Goal: Task Accomplishment & Management: Manage account settings

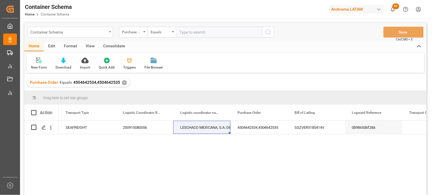
click at [110, 32] on icon "open menu" at bounding box center [110, 31] width 2 height 1
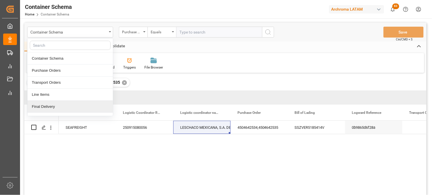
click at [53, 109] on div "Final Delivery" at bounding box center [69, 106] width 85 height 12
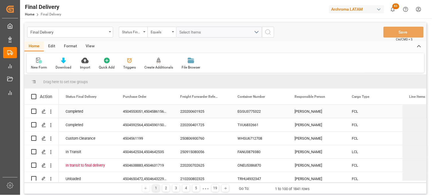
click at [191, 110] on div "220200601925" at bounding box center [201, 110] width 57 height 13
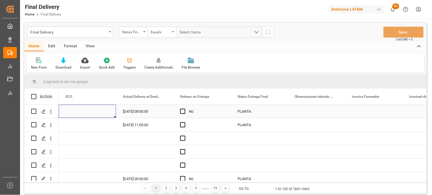
scroll to position [0, 1660]
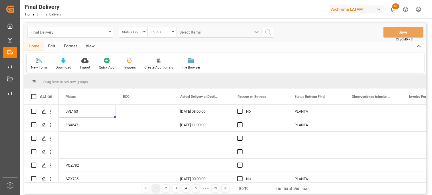
click at [109, 35] on div "Final Delivery" at bounding box center [70, 32] width 86 height 11
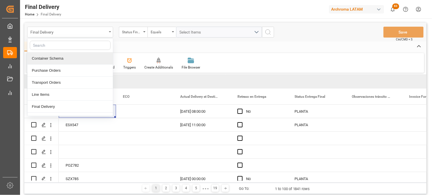
click at [102, 32] on div "Final Delivery" at bounding box center [68, 31] width 76 height 7
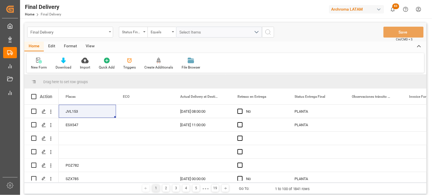
click at [96, 33] on div "Final Delivery" at bounding box center [68, 31] width 76 height 7
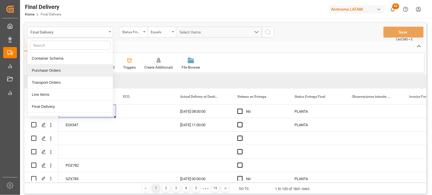
click at [58, 70] on div "Purchase Orders" at bounding box center [69, 70] width 85 height 12
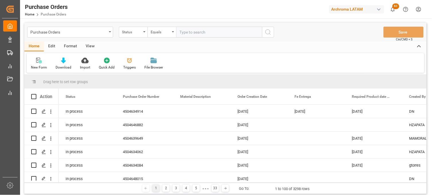
click at [341, 60] on div "New Form Download Import Quick Add Triggers File Browser" at bounding box center [225, 63] width 397 height 20
click at [298, 50] on div "Home Edit Format View" at bounding box center [225, 46] width 402 height 10
click at [197, 111] on div "Press SPACE to select this row." at bounding box center [201, 110] width 57 height 13
click at [196, 114] on div "Press SPACE to select this row." at bounding box center [201, 110] width 57 height 13
click at [87, 47] on div "View" at bounding box center [89, 46] width 17 height 10
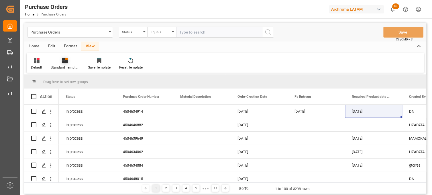
click at [65, 64] on div "Standard Templates" at bounding box center [64, 63] width 37 height 13
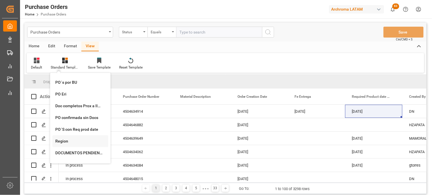
scroll to position [11, 0]
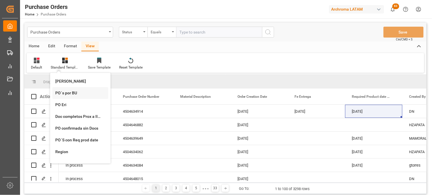
click at [70, 96] on div "PO´s por BU" at bounding box center [80, 93] width 56 height 12
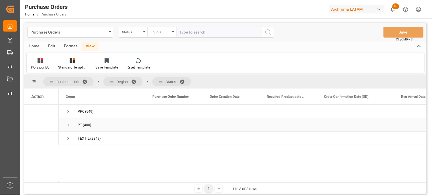
click at [67, 122] on span "Press SPACE to select this row." at bounding box center [68, 124] width 5 height 5
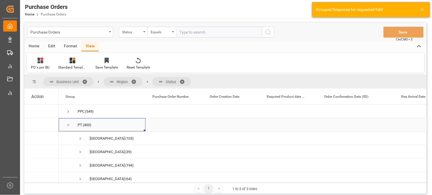
scroll to position [20, 0]
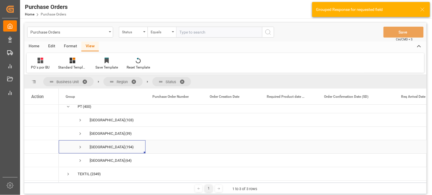
click at [79, 144] on span "Press SPACE to select this row." at bounding box center [80, 146] width 5 height 5
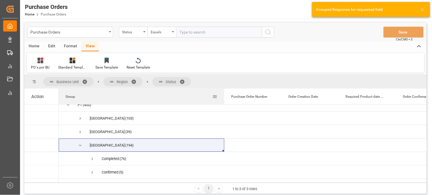
drag, startPoint x: 145, startPoint y: 90, endPoint x: 223, endPoint y: 95, distance: 78.8
click at [223, 95] on div at bounding box center [224, 96] width 2 height 16
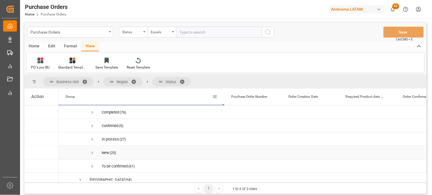
scroll to position [52, 0]
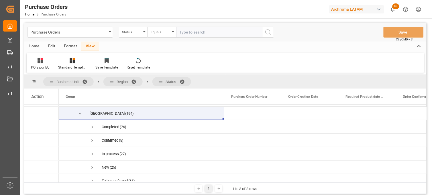
click at [48, 44] on div "Edit" at bounding box center [52, 46] width 16 height 10
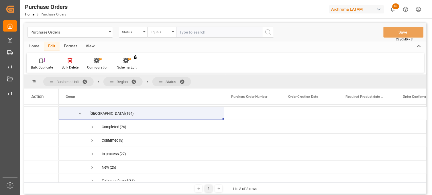
click at [33, 44] on div "Home" at bounding box center [33, 46] width 19 height 10
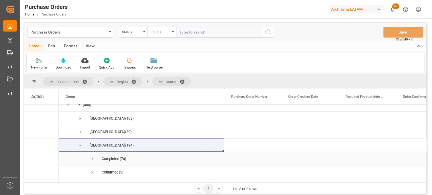
scroll to position [0, 0]
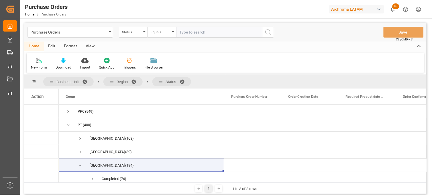
click at [51, 48] on div "Edit" at bounding box center [52, 46] width 16 height 10
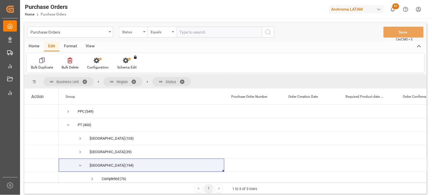
click at [66, 46] on div "Format" at bounding box center [71, 46] width 22 height 10
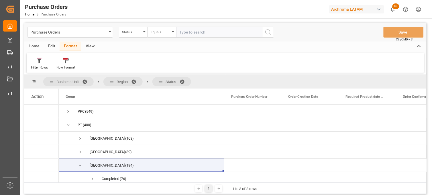
click at [86, 46] on div "View" at bounding box center [89, 46] width 17 height 10
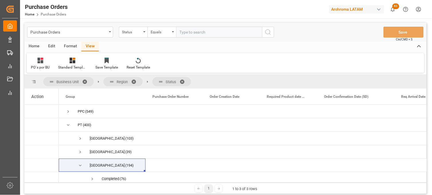
click at [70, 46] on div "Format" at bounding box center [71, 46] width 22 height 10
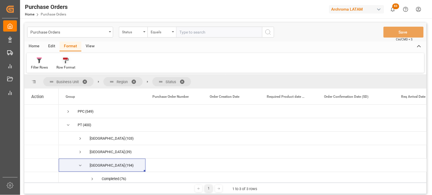
click at [67, 64] on div "Row Format" at bounding box center [65, 63] width 27 height 13
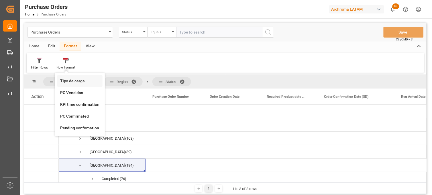
click at [73, 81] on div "Purchase Orders Status Equals Save Ctrl/CMD + S Home Edit Format View Filter Ro…" at bounding box center [225, 108] width 402 height 171
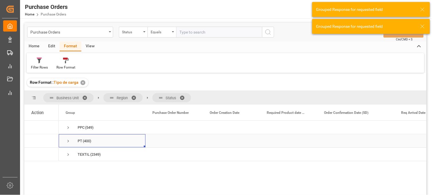
click at [67, 138] on span "Press SPACE to select this row." at bounding box center [68, 140] width 5 height 5
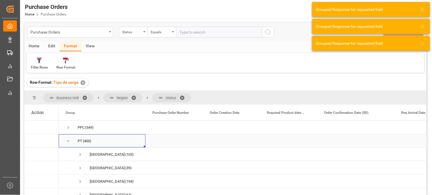
scroll to position [20, 0]
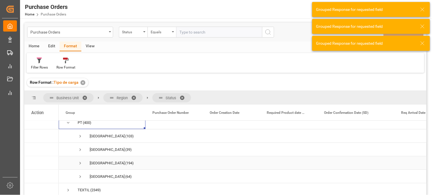
click at [81, 161] on span "Press SPACE to select this row." at bounding box center [80, 162] width 5 height 5
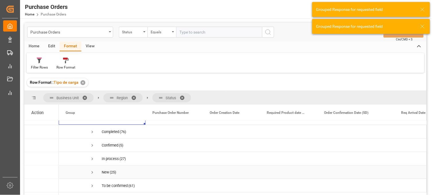
scroll to position [52, 0]
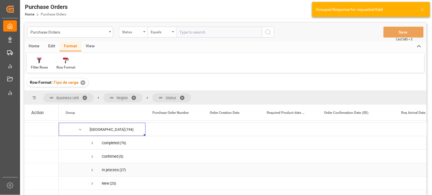
click at [92, 169] on span "Press SPACE to select this row." at bounding box center [92, 169] width 5 height 5
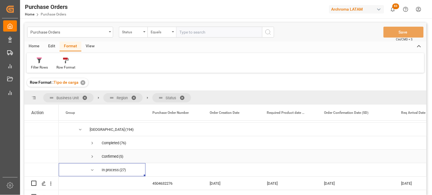
click at [92, 155] on span "Press SPACE to select this row." at bounding box center [92, 156] width 5 height 5
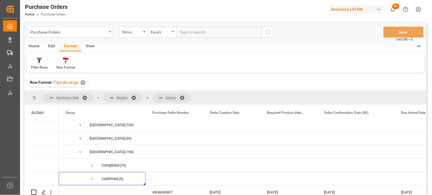
scroll to position [0, 0]
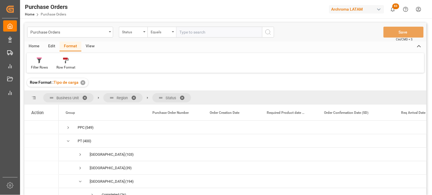
click at [33, 46] on div "Home" at bounding box center [33, 46] width 19 height 10
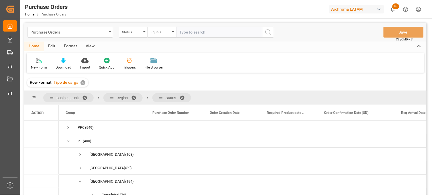
click at [80, 29] on div "Purchase Orders" at bounding box center [68, 31] width 76 height 7
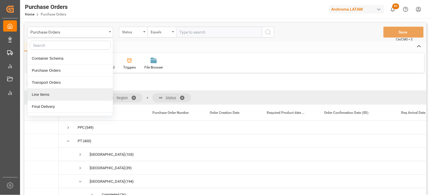
click at [52, 92] on div "Line Items" at bounding box center [69, 94] width 85 height 12
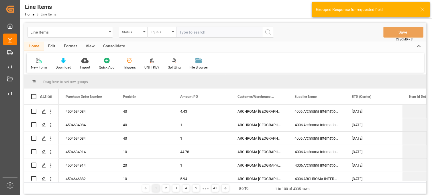
click at [110, 33] on div "Line Items" at bounding box center [70, 32] width 86 height 11
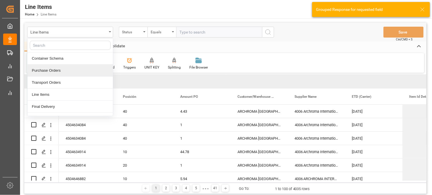
click at [54, 70] on div "Purchase Orders" at bounding box center [69, 70] width 85 height 12
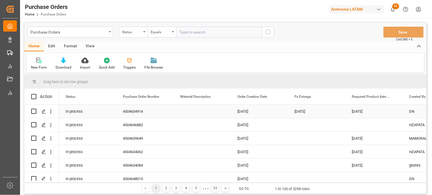
click at [195, 113] on div "Press SPACE to select this row." at bounding box center [201, 110] width 57 height 13
click at [51, 48] on div "Edit" at bounding box center [52, 46] width 16 height 10
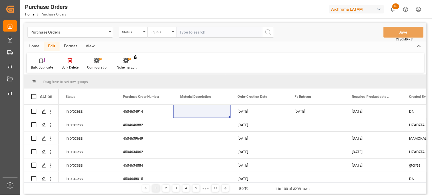
click at [70, 46] on div "Format" at bounding box center [71, 46] width 22 height 10
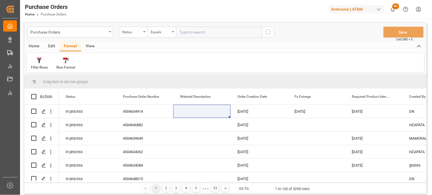
click at [89, 47] on div "View" at bounding box center [89, 46] width 17 height 10
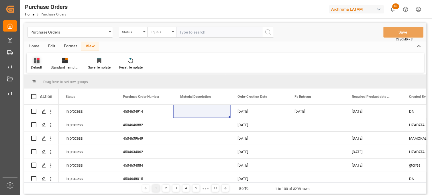
click at [40, 65] on div "Default" at bounding box center [36, 67] width 11 height 5
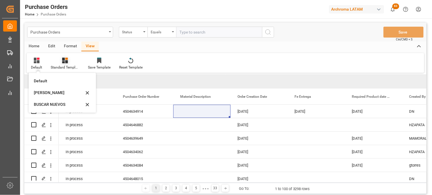
click at [72, 62] on div at bounding box center [65, 60] width 29 height 6
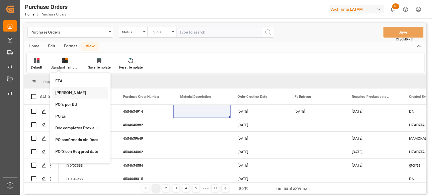
click at [61, 90] on div "Erika" at bounding box center [80, 93] width 50 height 6
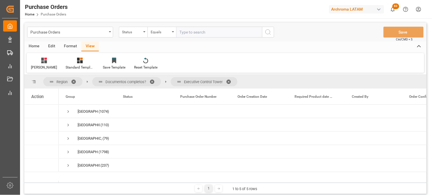
click at [73, 80] on span at bounding box center [75, 81] width 9 height 5
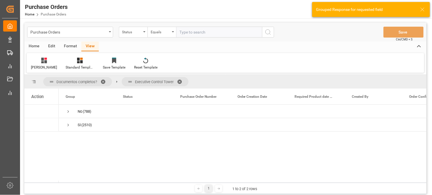
click at [104, 81] on span at bounding box center [104, 81] width 9 height 5
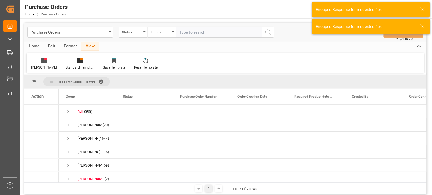
click at [102, 80] on span at bounding box center [102, 81] width 9 height 5
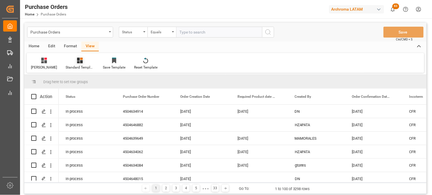
click at [77, 61] on icon at bounding box center [80, 61] width 6 height 6
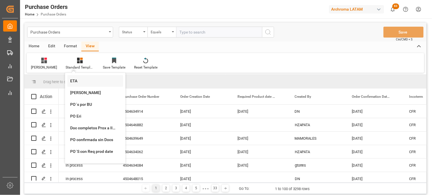
click at [70, 80] on div "ETA" at bounding box center [95, 81] width 50 height 6
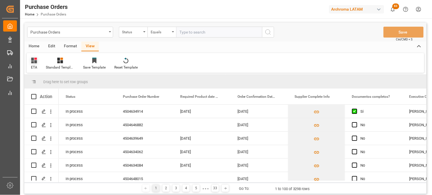
click at [32, 60] on icon at bounding box center [34, 61] width 6 height 6
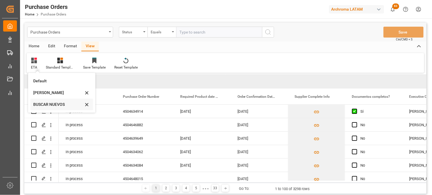
click at [44, 103] on div "BUSCAR NUEVOS" at bounding box center [58, 104] width 50 height 6
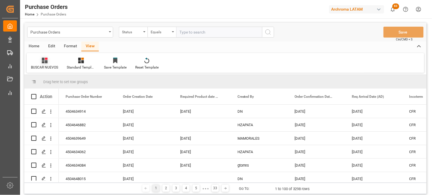
click at [43, 63] on icon at bounding box center [45, 61] width 6 height 6
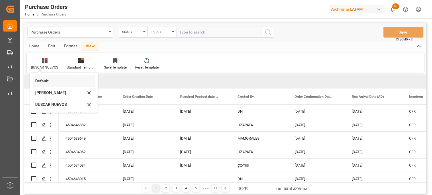
click at [44, 80] on div "Default" at bounding box center [60, 81] width 50 height 6
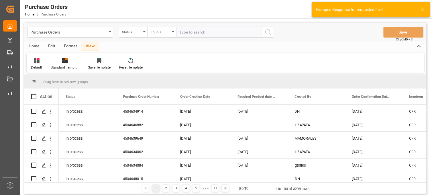
click at [64, 45] on div "Format" at bounding box center [71, 46] width 22 height 10
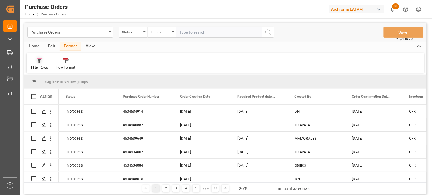
click at [39, 65] on div "Filter Rows" at bounding box center [39, 67] width 17 height 5
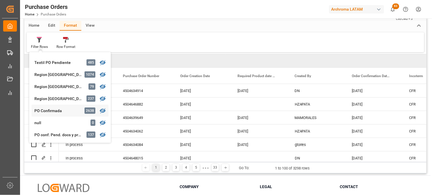
scroll to position [32, 0]
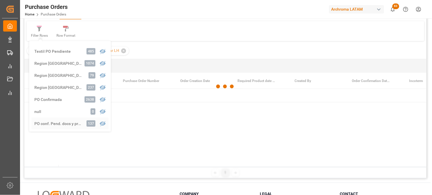
click at [64, 124] on div "Purchase Orders Status Equals Save Ctrl/CMD + S Home Edit Format View Filter Ro…" at bounding box center [225, 84] width 402 height 187
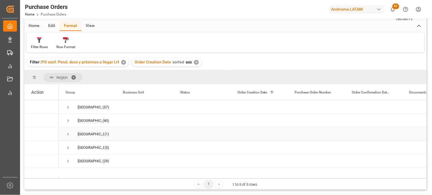
scroll to position [32, 0]
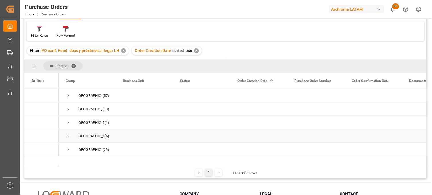
click at [69, 135] on span "Press SPACE to select this row." at bounding box center [68, 135] width 5 height 5
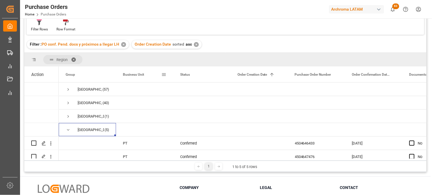
scroll to position [64, 0]
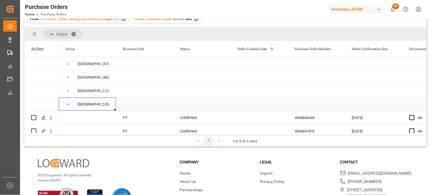
click at [67, 103] on span "Press SPACE to select this row." at bounding box center [68, 104] width 5 height 5
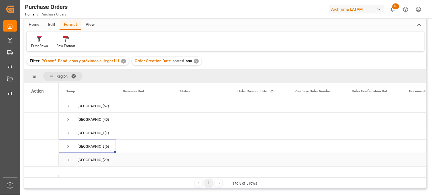
scroll to position [0, 0]
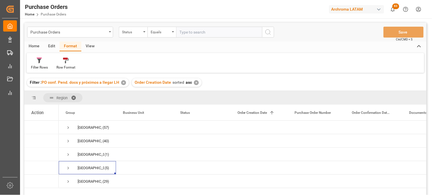
click at [85, 47] on div "View" at bounding box center [89, 46] width 17 height 10
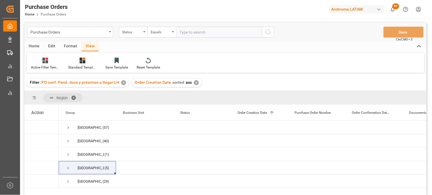
click at [83, 64] on div "Standard Templates" at bounding box center [82, 63] width 37 height 13
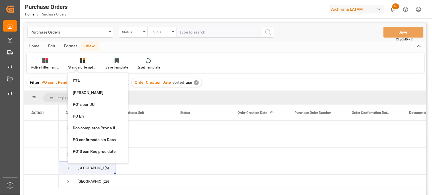
click at [72, 44] on div "Format" at bounding box center [71, 46] width 22 height 10
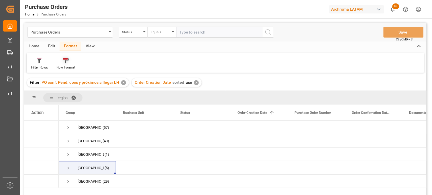
click at [66, 62] on icon at bounding box center [66, 61] width 6 height 6
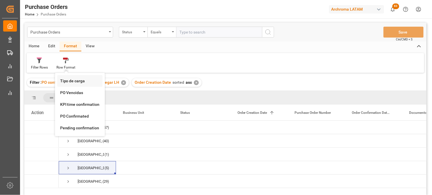
click at [76, 81] on div "Purchase Orders Status Equals Save Ctrl/CMD + S Home Edit Format View Filter Ro…" at bounding box center [225, 116] width 402 height 187
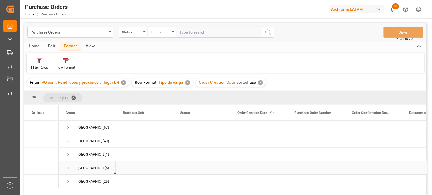
click at [67, 168] on span "Press SPACE to select this row." at bounding box center [68, 167] width 5 height 5
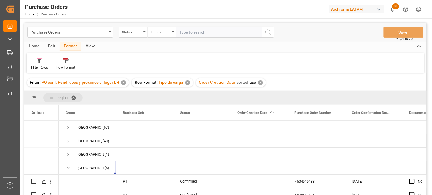
click at [73, 96] on span at bounding box center [75, 97] width 9 height 5
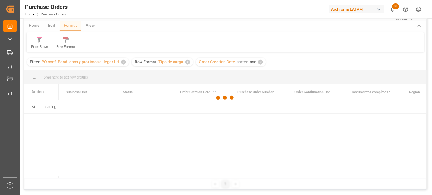
scroll to position [32, 0]
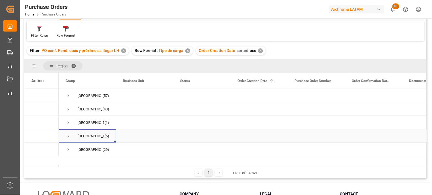
click at [69, 136] on span "Press SPACE to select this row." at bounding box center [68, 135] width 5 height 5
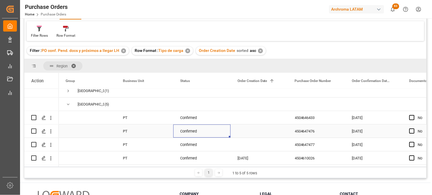
click at [221, 134] on div "Confirmed" at bounding box center [201, 130] width 57 height 13
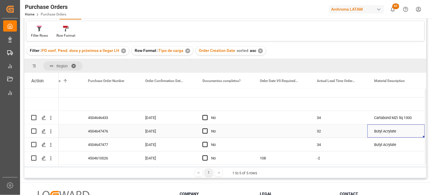
scroll to position [0, 264]
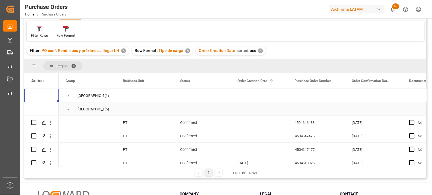
drag, startPoint x: 68, startPoint y: 108, endPoint x: 97, endPoint y: 110, distance: 29.3
click at [68, 108] on span "Press SPACE to select this row." at bounding box center [68, 108] width 5 height 5
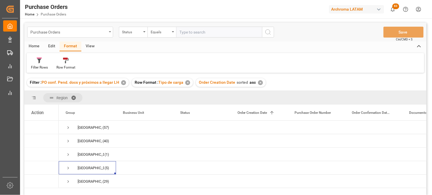
click at [36, 33] on div "Purchase Orders" at bounding box center [68, 31] width 76 height 7
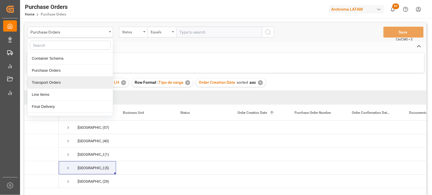
click at [40, 85] on div "Transport Orders" at bounding box center [69, 82] width 85 height 12
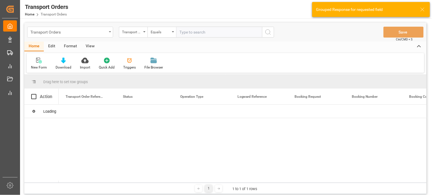
click at [110, 33] on div "Transport Orders" at bounding box center [70, 32] width 86 height 11
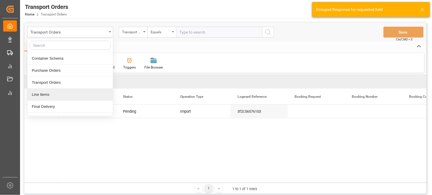
click at [44, 92] on div "Line Items" at bounding box center [69, 94] width 85 height 12
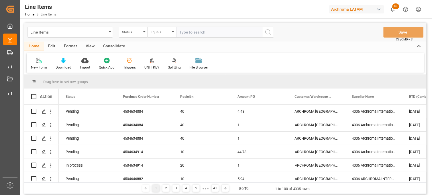
click at [331, 61] on div "New Form Download Import Quick Add Triggers UNIT KEY Splitting Split by quantit…" at bounding box center [225, 63] width 397 height 20
click at [243, 153] on div "44.78" at bounding box center [258, 151] width 57 height 13
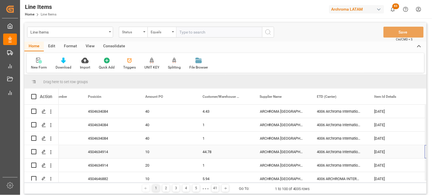
scroll to position [0, 92]
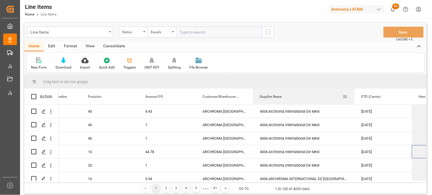
drag, startPoint x: 310, startPoint y: 93, endPoint x: 354, endPoint y: 93, distance: 44.4
click at [354, 93] on div at bounding box center [354, 96] width 2 height 16
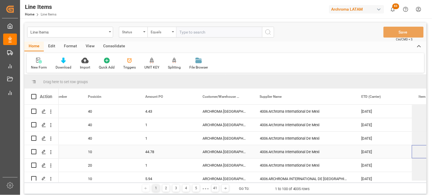
click at [274, 155] on div "4006 Archroma International De Mexi" at bounding box center [304, 151] width 102 height 13
click at [146, 153] on div "44.78" at bounding box center [166, 151] width 57 height 13
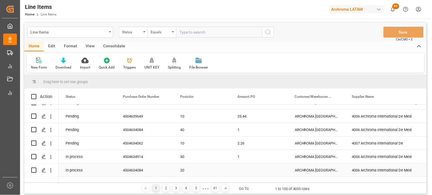
scroll to position [0, 0]
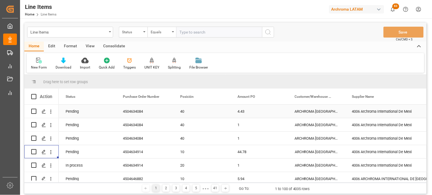
click at [187, 112] on div "40" at bounding box center [201, 111] width 43 height 13
click at [187, 121] on div "40" at bounding box center [201, 124] width 43 height 13
click at [181, 111] on div "40" at bounding box center [201, 111] width 43 height 13
click at [182, 124] on div "40" at bounding box center [201, 124] width 43 height 13
click at [190, 112] on div "40" at bounding box center [201, 111] width 43 height 13
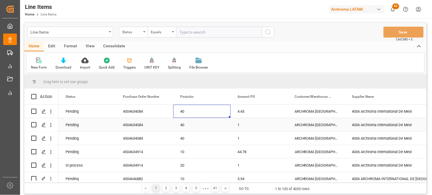
click at [186, 123] on div "40" at bounding box center [201, 124] width 43 height 13
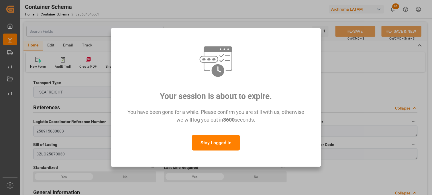
scroll to position [731, 0]
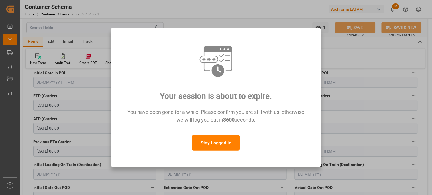
click at [208, 136] on button "Stay Logged In" at bounding box center [216, 142] width 48 height 15
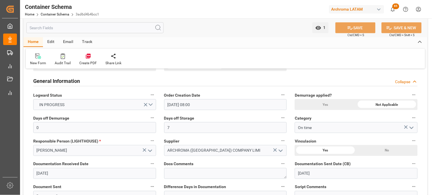
scroll to position [0, 0]
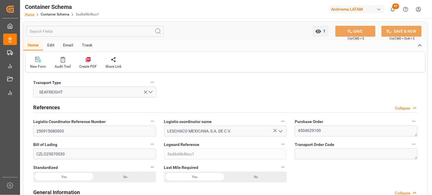
click at [27, 13] on link "Home" at bounding box center [29, 14] width 9 height 4
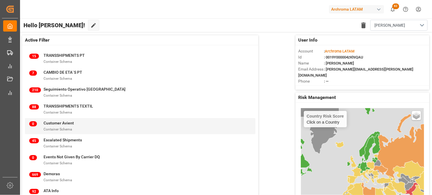
click at [218, 118] on div "0 Customer Avient Container Schema" at bounding box center [140, 126] width 230 height 16
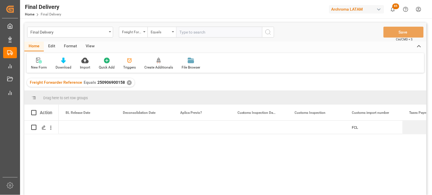
scroll to position [0, 401]
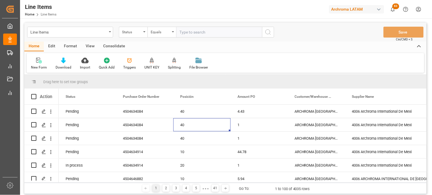
click at [67, 31] on div "Line Items" at bounding box center [68, 31] width 76 height 7
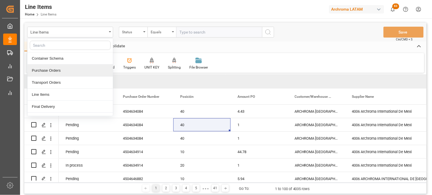
click at [52, 70] on div "Purchase Orders" at bounding box center [69, 70] width 85 height 12
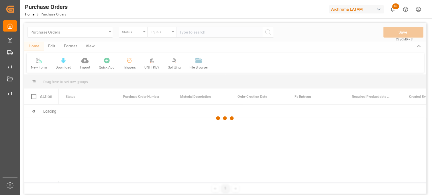
click at [143, 33] on div at bounding box center [225, 118] width 402 height 191
click at [144, 33] on div at bounding box center [225, 118] width 402 height 191
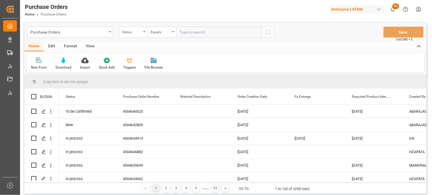
click at [144, 32] on div "Status" at bounding box center [133, 32] width 29 height 11
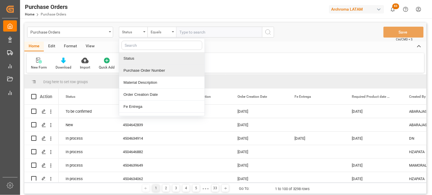
click at [141, 69] on div "Purchase Order Number" at bounding box center [161, 70] width 85 height 12
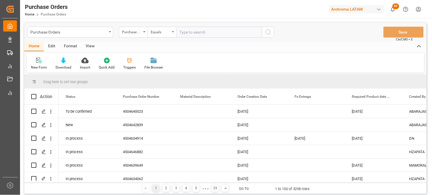
click at [187, 32] on input "text" at bounding box center [219, 32] width 86 height 11
paste input "4504616556"
type input "4504616556"
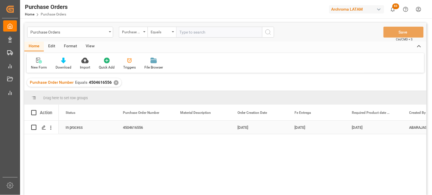
click at [207, 130] on div "Press SPACE to select this row." at bounding box center [201, 126] width 57 height 13
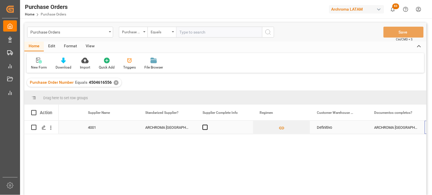
scroll to position [0, 836]
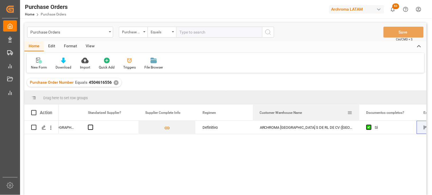
drag, startPoint x: 308, startPoint y: 107, endPoint x: 358, endPoint y: 107, distance: 49.2
click at [358, 107] on div at bounding box center [359, 112] width 2 height 16
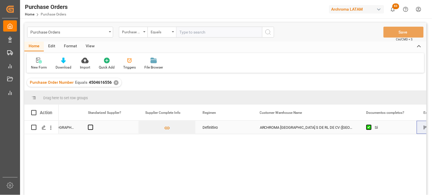
click at [300, 125] on div "ARCHROMA MEXICO S DE RL DE CV (SANTA CLARA)" at bounding box center [306, 126] width 106 height 13
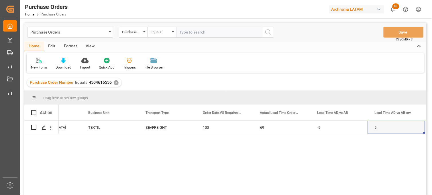
click at [116, 83] on div "✕" at bounding box center [116, 82] width 5 height 5
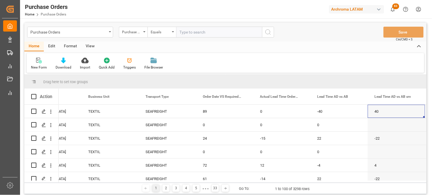
click at [190, 32] on input "text" at bounding box center [219, 32] width 86 height 11
paste input "4504646433"
type input "4504646433"
click at [266, 33] on icon "search button" at bounding box center [267, 32] width 7 height 7
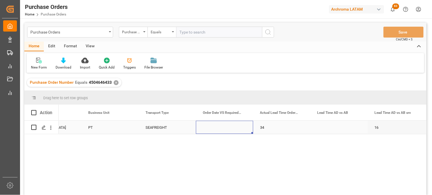
click at [221, 130] on div "Press SPACE to select this row." at bounding box center [224, 126] width 57 height 13
click at [171, 130] on div "SEAFREIGHT" at bounding box center [166, 127] width 43 height 13
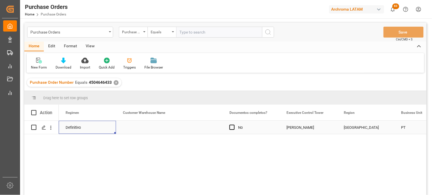
scroll to position [0, 1030]
click at [152, 128] on div "Press SPACE to select this row." at bounding box center [169, 126] width 106 height 13
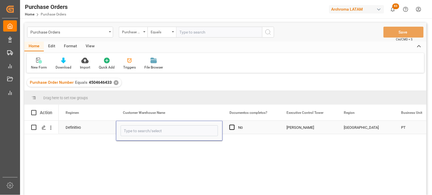
click at [152, 128] on input "Press SPACE to select this row." at bounding box center [168, 130] width 97 height 11
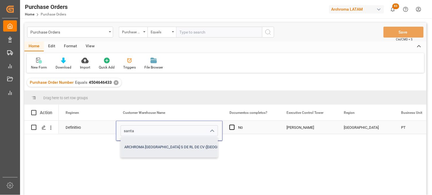
click at [155, 147] on div "ARCHROMA [GEOGRAPHIC_DATA] S DE RL DE CV ([GEOGRAPHIC_DATA][PERSON_NAME])" at bounding box center [197, 147] width 153 height 20
type input "ARCHROMA [GEOGRAPHIC_DATA] S DE RL DE CV ([GEOGRAPHIC_DATA][PERSON_NAME])"
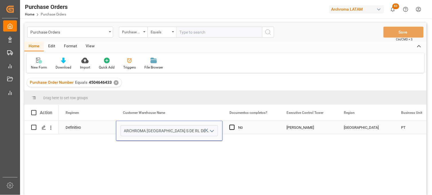
click at [76, 128] on div "Definitivo" at bounding box center [87, 127] width 43 height 13
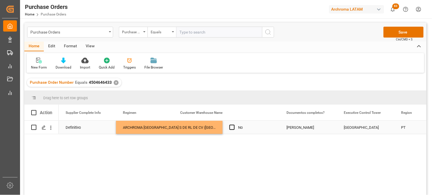
scroll to position [0, 973]
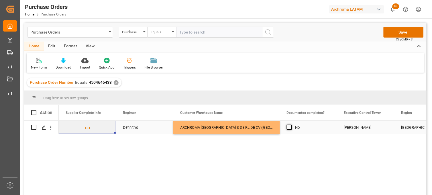
click at [287, 126] on span "Press SPACE to select this row." at bounding box center [288, 126] width 5 height 5
click at [291, 124] on input "Press SPACE to select this row." at bounding box center [291, 124] width 0 height 0
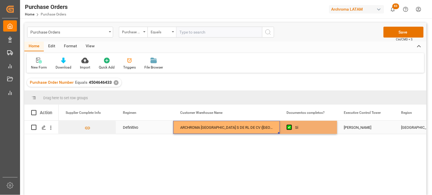
click at [248, 127] on div "ARCHROMA [GEOGRAPHIC_DATA] S DE RL DE CV ([GEOGRAPHIC_DATA][PERSON_NAME])" at bounding box center [226, 126] width 106 height 13
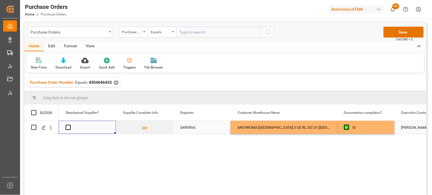
scroll to position [0, 858]
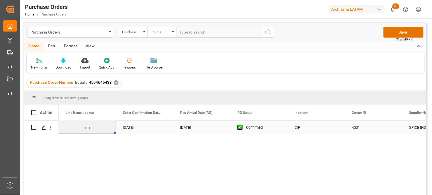
click at [182, 126] on div "25-08-2025" at bounding box center [201, 126] width 57 height 13
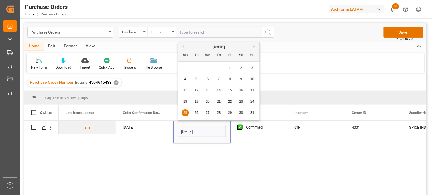
click at [205, 112] on span "27" at bounding box center [207, 112] width 4 height 4
type input "[DATE]"
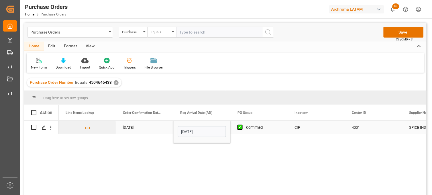
click at [133, 125] on div "07-08-2025" at bounding box center [144, 126] width 57 height 13
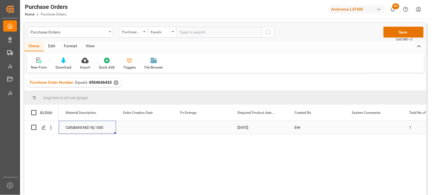
click at [191, 126] on div "Press SPACE to select this row." at bounding box center [201, 126] width 57 height 13
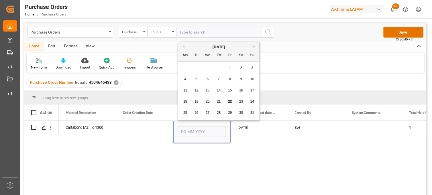
click at [253, 45] on button "Next Month" at bounding box center [254, 46] width 3 height 3
click at [197, 80] on span "9" at bounding box center [196, 79] width 2 height 4
type input "09-09-2025"
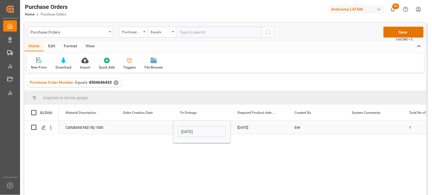
click at [138, 127] on div "Press SPACE to select this row." at bounding box center [144, 126] width 57 height 13
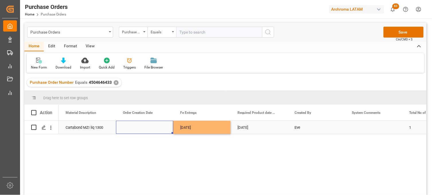
click at [137, 128] on div "Press SPACE to select this row." at bounding box center [144, 126] width 57 height 13
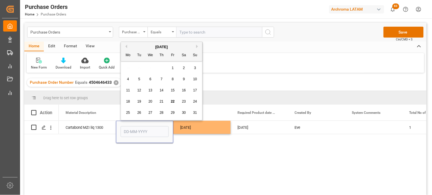
click at [126, 45] on button "Previous Month" at bounding box center [125, 46] width 3 height 3
click at [141, 101] on div "22" at bounding box center [139, 101] width 7 height 7
type input "22-07-2025"
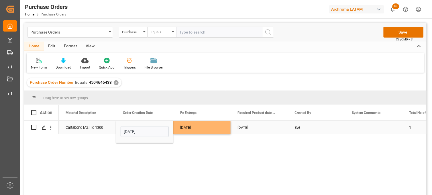
click at [188, 129] on div "09-09-2025" at bounding box center [201, 126] width 57 height 13
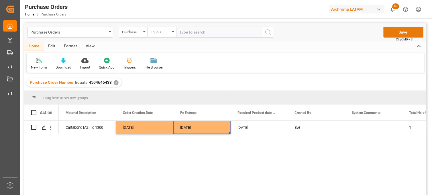
click at [389, 33] on button "Save" at bounding box center [403, 32] width 40 height 11
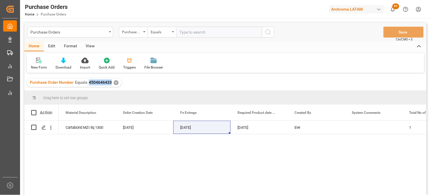
drag, startPoint x: 110, startPoint y: 82, endPoint x: 88, endPoint y: 84, distance: 21.8
click at [89, 84] on span "4504646433" at bounding box center [100, 82] width 23 height 5
copy span "4504646433"
click at [90, 32] on div "Purchase Orders" at bounding box center [68, 31] width 76 height 7
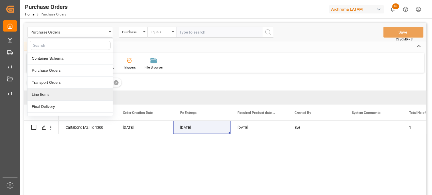
click at [61, 96] on div "Line Items" at bounding box center [69, 94] width 85 height 12
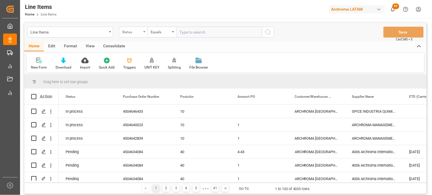
click at [137, 31] on div "Status" at bounding box center [131, 31] width 19 height 7
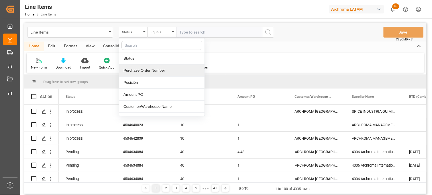
click at [144, 74] on div "Purchase Order Number" at bounding box center [161, 70] width 85 height 12
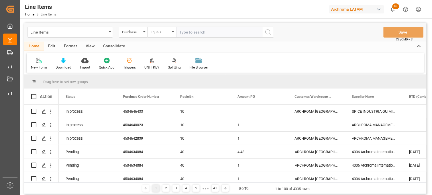
click at [191, 32] on input "text" at bounding box center [219, 32] width 86 height 11
paste input "4504646433"
type input "4504646433"
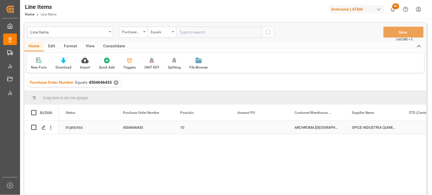
click at [258, 128] on div "Press SPACE to select this row." at bounding box center [258, 126] width 57 height 13
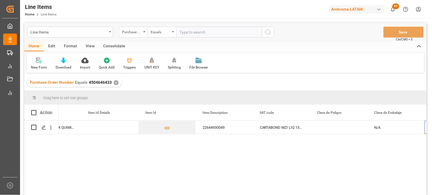
scroll to position [0, 378]
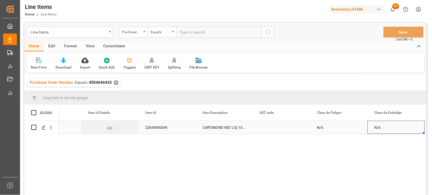
click at [213, 129] on div "CARTABOND MZI LIQ 1300" at bounding box center [223, 126] width 57 height 13
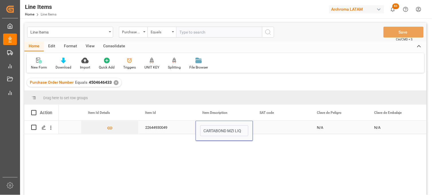
click at [213, 129] on input "CARTABOND MZI LIQ 1300" at bounding box center [224, 130] width 48 height 11
click at [272, 125] on div "Press SPACE to select this row." at bounding box center [281, 126] width 57 height 13
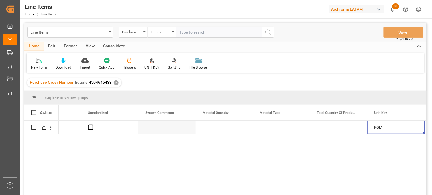
scroll to position [0, 722]
click at [213, 129] on div "Press SPACE to select this row." at bounding box center [223, 126] width 57 height 13
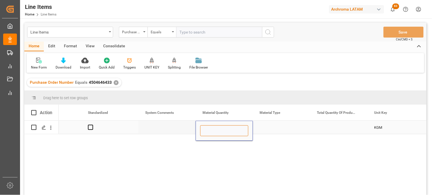
click at [213, 129] on input "Press SPACE to select this row." at bounding box center [224, 130] width 48 height 11
type input "6"
click at [264, 129] on div "Press SPACE to select this row." at bounding box center [281, 126] width 57 height 13
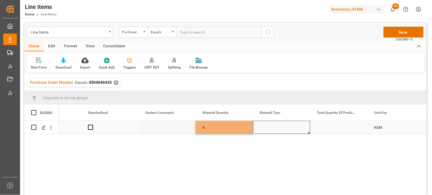
click at [264, 129] on div "Press SPACE to select this row." at bounding box center [281, 126] width 57 height 13
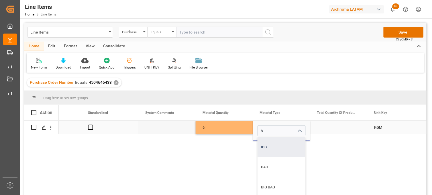
click at [271, 143] on div "IBC" at bounding box center [282, 147] width 48 height 20
type input "IBC"
click at [324, 127] on div "Press SPACE to select this row." at bounding box center [338, 126] width 57 height 13
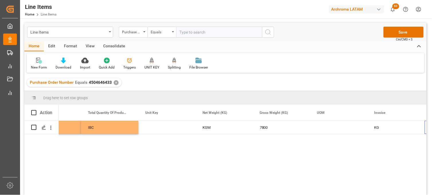
scroll to position [0, 951]
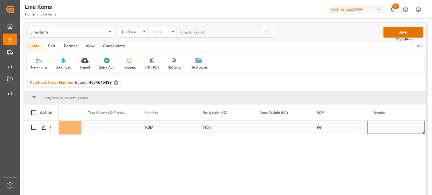
click at [274, 127] on div "Press SPACE to select this row." at bounding box center [281, 126] width 57 height 13
type input "8151"
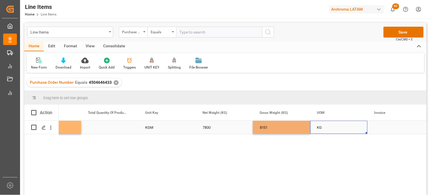
click at [316, 128] on div "KG" at bounding box center [338, 126] width 57 height 13
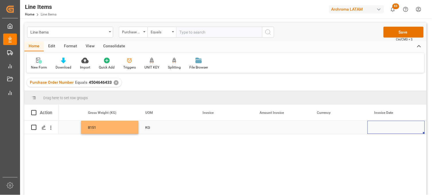
scroll to position [0, 1180]
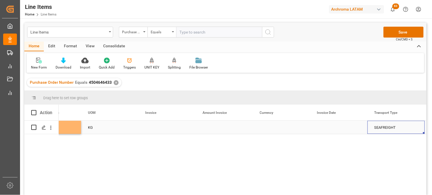
click at [149, 127] on div "Press SPACE to select this row." at bounding box center [166, 126] width 57 height 13
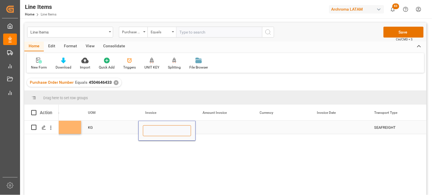
click at [149, 127] on input "Press SPACE to select this row." at bounding box center [167, 130] width 48 height 11
paste input "CEX-25/11228"
type input "CEX-25/11228"
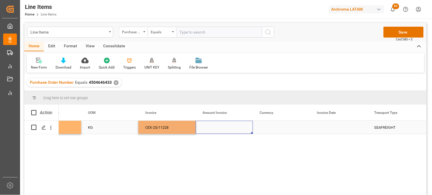
click at [211, 128] on div "Press SPACE to select this row." at bounding box center [223, 126] width 57 height 13
click at [221, 128] on div "Press SPACE to select this row." at bounding box center [223, 126] width 57 height 13
click at [221, 128] on input "Press SPACE to select this row." at bounding box center [224, 130] width 48 height 11
type input "18798"
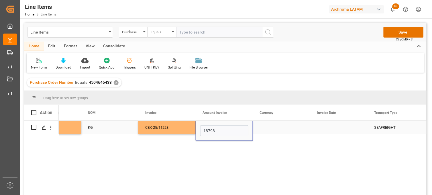
click at [266, 127] on div "Press SPACE to select this row." at bounding box center [281, 126] width 57 height 13
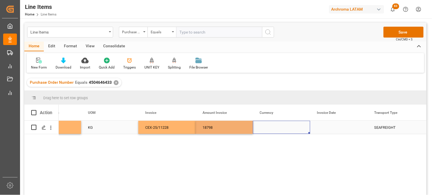
click at [266, 127] on div "Press SPACE to select this row." at bounding box center [281, 126] width 57 height 13
click at [266, 127] on input "Press SPACE to select this row." at bounding box center [281, 130] width 48 height 11
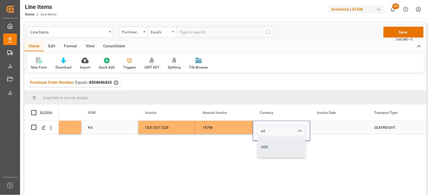
click at [269, 142] on div "USD" at bounding box center [282, 147] width 48 height 20
type input "USD"
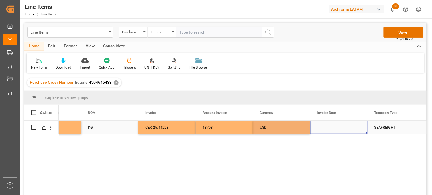
click at [326, 127] on div "Press SPACE to select this row." at bounding box center [338, 126] width 57 height 13
click at [325, 128] on div "Press SPACE to select this row." at bounding box center [338, 126] width 57 height 13
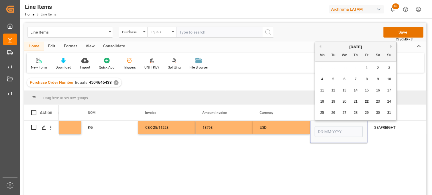
click at [320, 47] on button "Previous Month" at bounding box center [319, 46] width 3 height 3
click at [353, 101] on span "24" at bounding box center [355, 101] width 4 height 4
type input "24-07-2025"
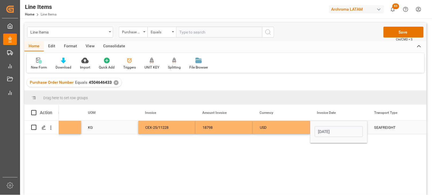
click at [279, 127] on div "USD" at bounding box center [281, 127] width 43 height 13
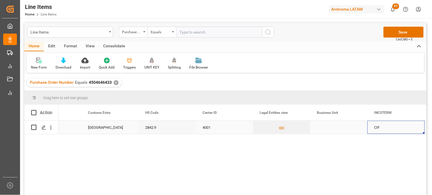
scroll to position [0, 1580]
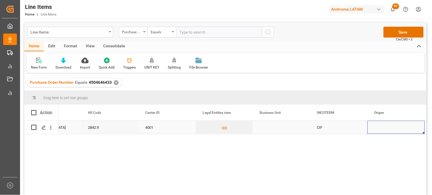
click at [268, 129] on div "Press SPACE to select this row." at bounding box center [281, 126] width 57 height 13
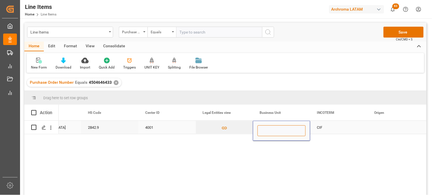
click at [268, 129] on input "Press SPACE to select this row." at bounding box center [281, 130] width 48 height 11
type input "PT"
click at [318, 125] on div "CIF" at bounding box center [338, 127] width 43 height 13
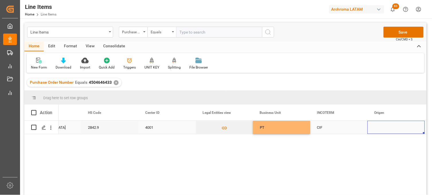
click at [374, 126] on div "Press SPACE to select this row." at bounding box center [395, 126] width 57 height 13
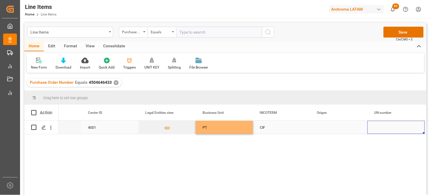
scroll to position [0, 1695]
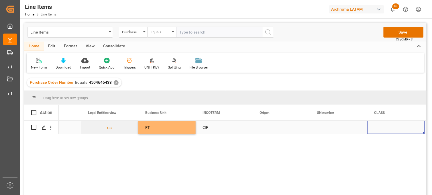
click at [266, 129] on div "Press SPACE to select this row." at bounding box center [281, 126] width 57 height 13
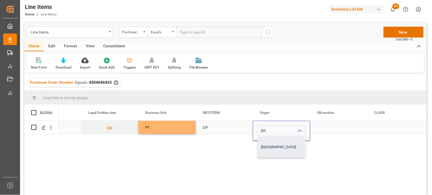
click at [271, 139] on div "BRASIL" at bounding box center [282, 147] width 48 height 20
type input "BRASIL"
click at [325, 127] on div "Press SPACE to select this row." at bounding box center [338, 126] width 57 height 13
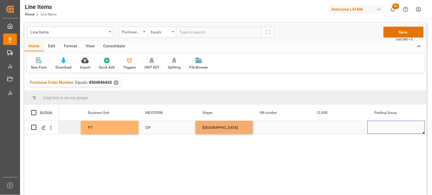
scroll to position [0, 1809]
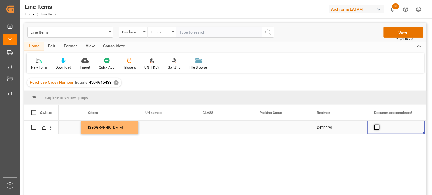
click at [374, 127] on span "Press SPACE to select this row." at bounding box center [376, 126] width 5 height 5
click at [378, 124] on input "Press SPACE to select this row." at bounding box center [378, 124] width 0 height 0
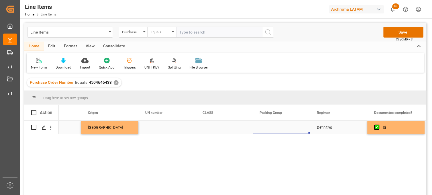
click at [282, 128] on div "Press SPACE to select this row." at bounding box center [281, 126] width 57 height 13
click at [386, 32] on button "Save" at bounding box center [403, 32] width 40 height 11
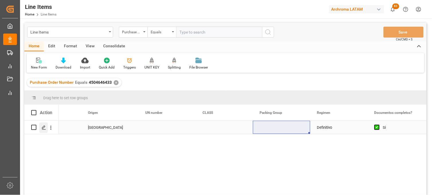
click at [45, 129] on icon "Press SPACE to select this row." at bounding box center [43, 127] width 5 height 5
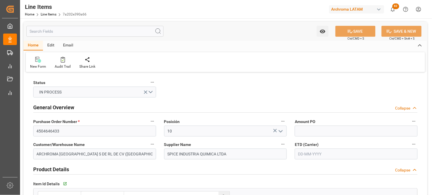
type input "6"
type input "7800"
type input "8151"
type input "18798"
type input "2842909999"
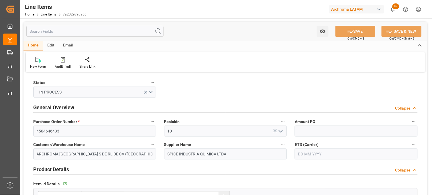
type input "24-07-2025"
type input "22-08-2025 23:27"
type input "15-08-2025 03:46"
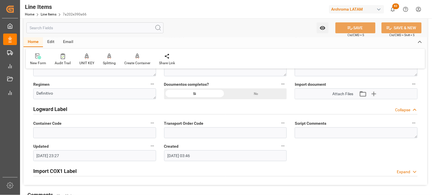
scroll to position [445, 0]
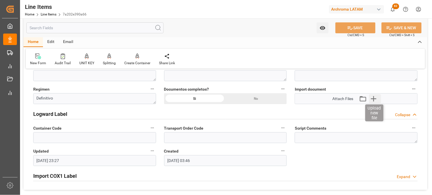
click at [371, 100] on icon "button" at bounding box center [373, 98] width 9 height 9
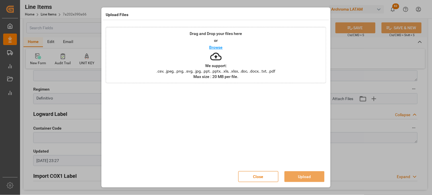
click at [233, 64] on div "Drag and Drop your files here or Browse We support: .csv, .jpeg, .png, .svg, .j…" at bounding box center [216, 55] width 220 height 56
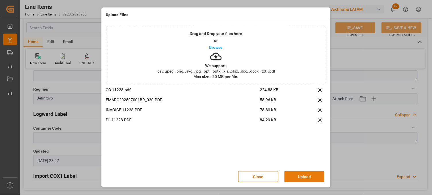
click at [300, 177] on button "Upload" at bounding box center [304, 176] width 40 height 11
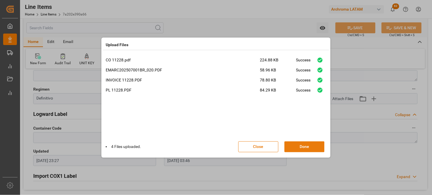
click at [302, 145] on button "Done" at bounding box center [304, 146] width 40 height 11
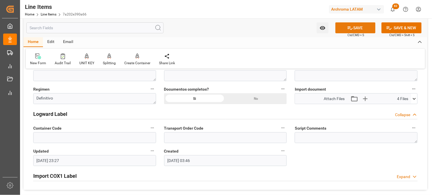
click at [347, 29] on icon at bounding box center [350, 28] width 6 height 6
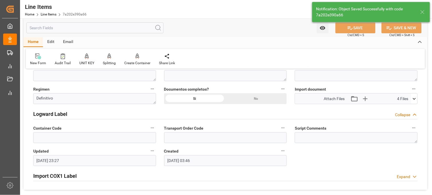
type input "12164600"
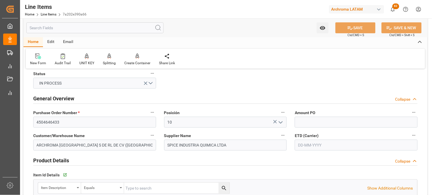
scroll to position [0, 0]
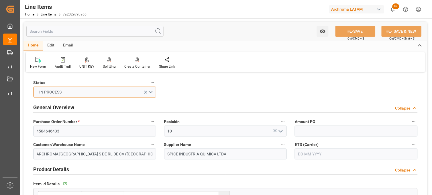
click at [152, 92] on button "IN PROCESS" at bounding box center [94, 91] width 123 height 11
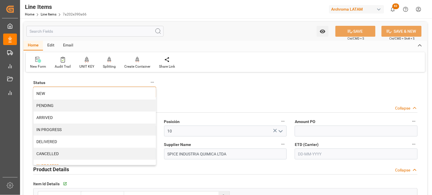
drag, startPoint x: 84, startPoint y: 94, endPoint x: 124, endPoint y: 94, distance: 40.1
click at [84, 94] on div "NEW" at bounding box center [94, 93] width 122 height 12
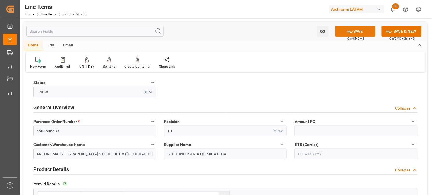
click at [349, 35] on button "SAVE" at bounding box center [355, 31] width 40 height 11
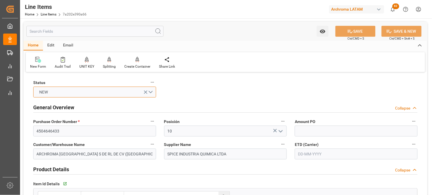
click at [153, 92] on button "NEW" at bounding box center [94, 91] width 123 height 11
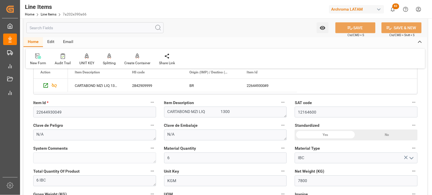
scroll to position [110, 0]
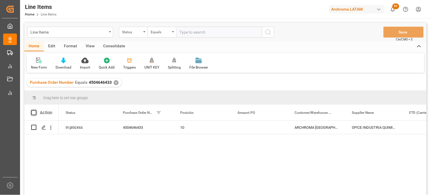
click at [33, 113] on span at bounding box center [33, 112] width 5 height 5
click at [35, 110] on input "checkbox" at bounding box center [35, 110] width 0 height 0
checkbox input "true"
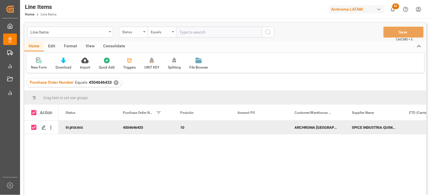
click at [109, 45] on div "Consolidate" at bounding box center [114, 46] width 31 height 10
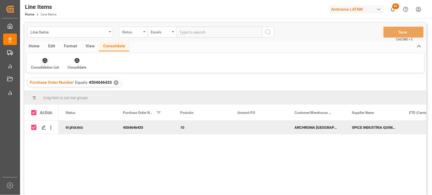
click at [46, 64] on div "Consolidation List" at bounding box center [45, 63] width 37 height 13
click at [52, 81] on div "Line Items Status Equals Save Ctrl/CMD + S Home Edit Format View Consolidate Co…" at bounding box center [225, 116] width 402 height 187
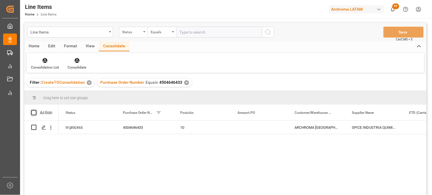
click at [33, 112] on span at bounding box center [33, 112] width 5 height 5
click at [35, 110] on input "checkbox" at bounding box center [35, 110] width 0 height 0
checkbox input "true"
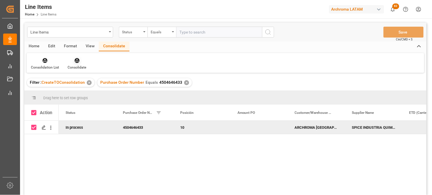
click at [79, 63] on div "Consolidate" at bounding box center [76, 63] width 27 height 13
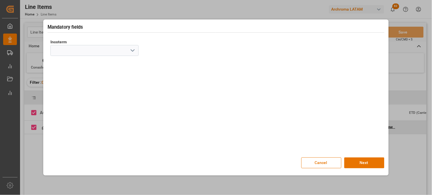
click at [132, 50] on polyline "open menu" at bounding box center [132, 51] width 3 height 2
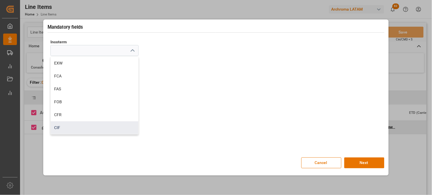
click at [65, 126] on div "CIF" at bounding box center [95, 127] width 88 height 13
type input "CIF"
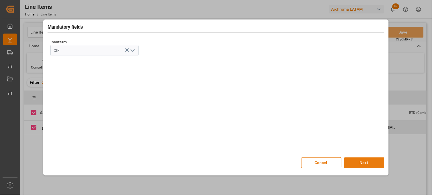
click at [371, 163] on button "Next" at bounding box center [364, 162] width 40 height 11
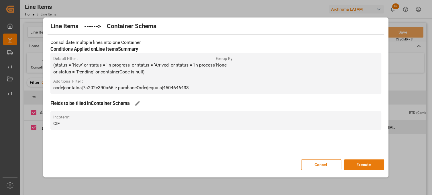
click at [361, 165] on button "Execute" at bounding box center [364, 164] width 40 height 11
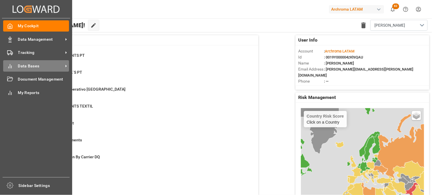
click at [12, 66] on icon at bounding box center [10, 66] width 6 height 6
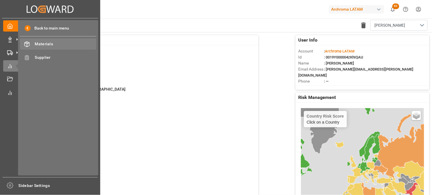
click at [54, 43] on span "Materials" at bounding box center [66, 44] width 62 height 6
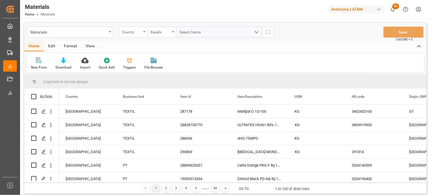
click at [140, 31] on div "Country" at bounding box center [131, 31] width 19 height 7
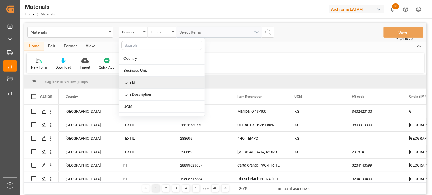
click at [133, 81] on div "Item Id" at bounding box center [161, 82] width 85 height 12
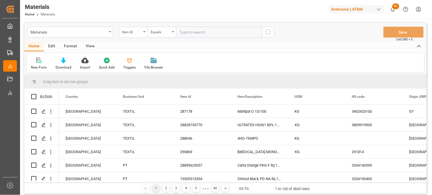
click at [187, 30] on input "text" at bounding box center [219, 32] width 86 height 11
paste input "22644930049"
type input "22644930049"
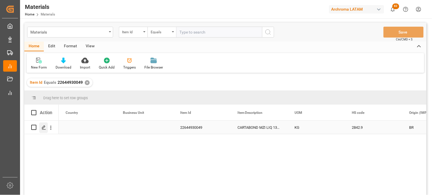
click at [41, 128] on icon "Press SPACE to select this row." at bounding box center [43, 127] width 5 height 5
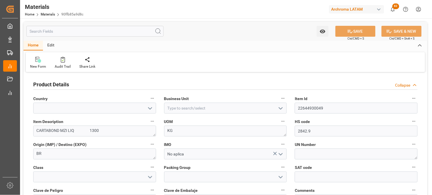
scroll to position [32, 0]
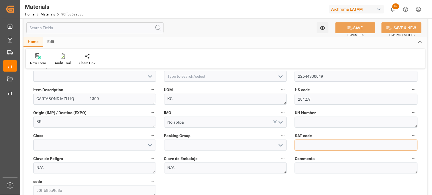
click at [302, 147] on input "text" at bounding box center [355, 144] width 123 height 11
paste input "12164600"
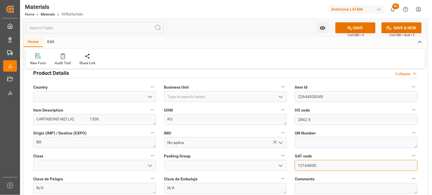
scroll to position [0, 0]
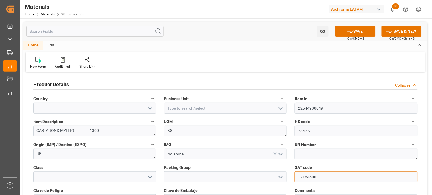
type input "12164600"
click at [150, 106] on icon "open menu" at bounding box center [150, 108] width 7 height 7
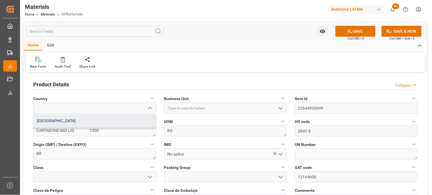
click at [138, 118] on div "[GEOGRAPHIC_DATA]" at bounding box center [94, 120] width 122 height 13
type input "[GEOGRAPHIC_DATA]"
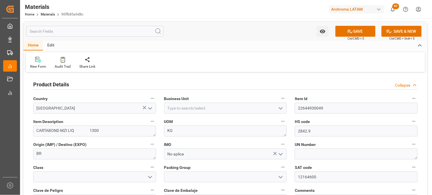
click at [280, 107] on icon "open menu" at bounding box center [280, 108] width 7 height 7
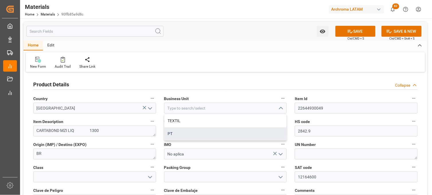
click at [188, 134] on div "PT" at bounding box center [225, 133] width 122 height 13
type input "PT"
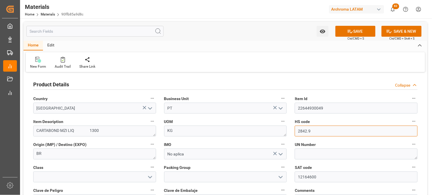
drag, startPoint x: 297, startPoint y: 131, endPoint x: 327, endPoint y: 130, distance: 29.8
click at [327, 130] on input "2842.9" at bounding box center [355, 130] width 123 height 11
paste input "90999"
type input "2842909999"
click at [345, 33] on button "SAVE" at bounding box center [355, 31] width 40 height 11
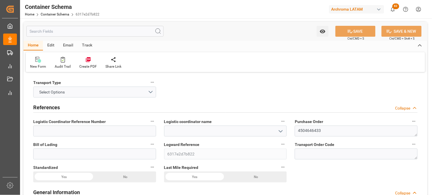
type input "0"
type input "1"
type input "6"
type input "7800"
type input "8151"
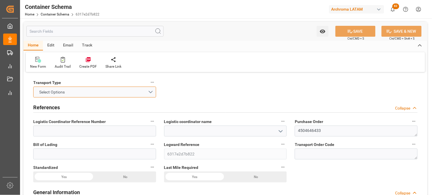
click at [151, 89] on button "Select Options" at bounding box center [94, 91] width 123 height 11
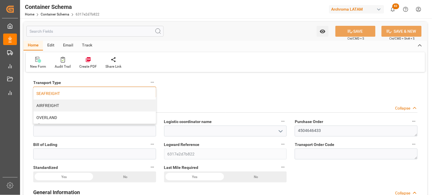
click at [113, 96] on div "SEAFREIGHT" at bounding box center [94, 93] width 122 height 12
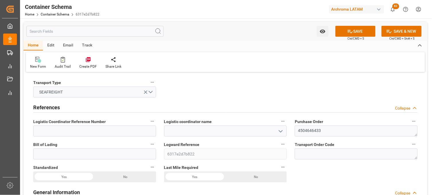
click at [280, 131] on polyline "open menu" at bounding box center [280, 131] width 3 height 2
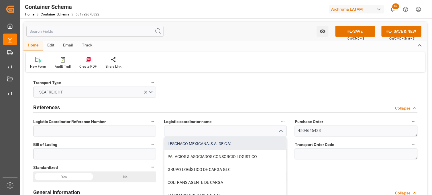
click at [205, 145] on div "LESCHACO MEXICANA, S.A. DE C.V." at bounding box center [225, 143] width 122 height 13
type input "LESCHACO MEXICANA, S.A. DE C.V."
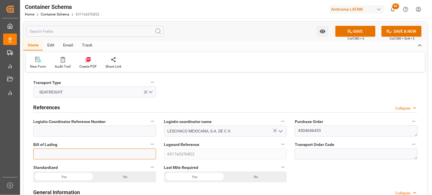
click at [113, 154] on input at bounding box center [94, 153] width 123 height 11
paste input "ARC202507001"
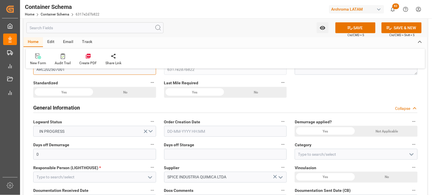
scroll to position [95, 0]
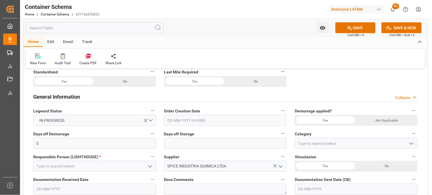
type input "ARC202507001"
click at [173, 121] on input "text" at bounding box center [225, 120] width 123 height 11
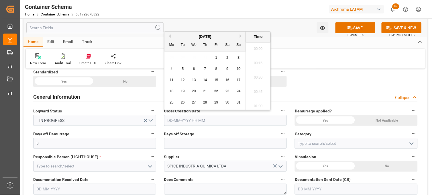
scroll to position [960, 0]
drag, startPoint x: 175, startPoint y: 59, endPoint x: 176, endPoint y: 72, distance: 12.6
click at [175, 59] on div "28 29 30 31 1 2 3" at bounding box center [205, 57] width 78 height 11
click at [214, 92] on span "22" at bounding box center [216, 91] width 4 height 4
click at [261, 63] on li "17:00" at bounding box center [258, 61] width 24 height 14
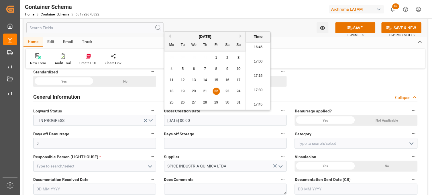
type input "[DATE] 17:00"
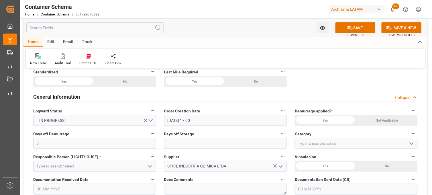
click at [156, 87] on div "Not Applicable" at bounding box center [124, 81] width 61 height 11
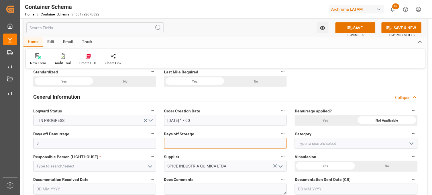
click at [226, 142] on input "text" at bounding box center [225, 143] width 123 height 11
type input "7"
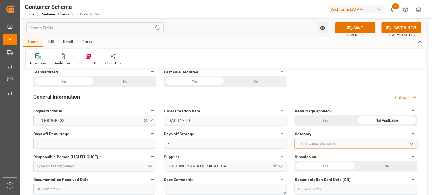
click at [307, 143] on input at bounding box center [355, 143] width 123 height 11
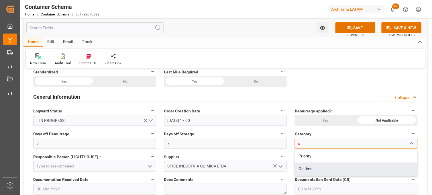
click at [302, 167] on div "On time" at bounding box center [356, 168] width 122 height 13
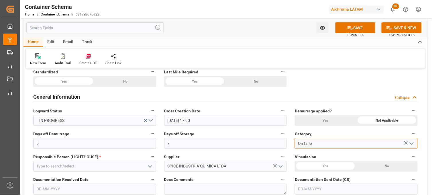
type input "On time"
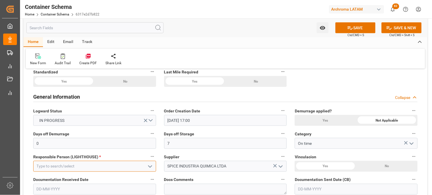
click at [115, 169] on input at bounding box center [94, 166] width 123 height 11
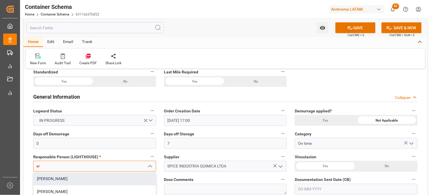
click at [110, 179] on div "[PERSON_NAME]" at bounding box center [94, 178] width 122 height 13
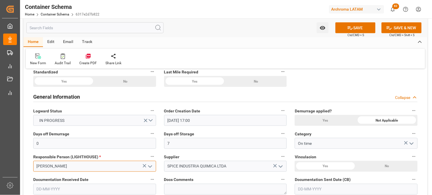
type input "[PERSON_NAME]"
click at [94, 87] on div "Yes" at bounding box center [63, 81] width 61 height 11
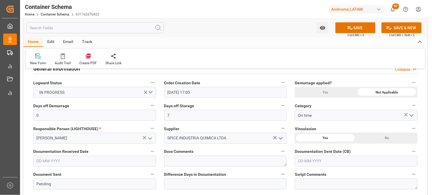
scroll to position [127, 0]
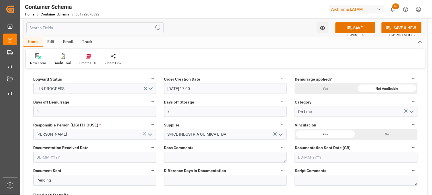
click at [104, 156] on input "text" at bounding box center [94, 157] width 123 height 11
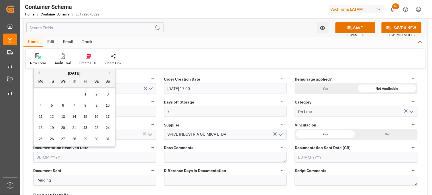
click at [38, 97] on div "28 29 30 31 1 2 3" at bounding box center [74, 94] width 78 height 11
drag, startPoint x: 82, startPoint y: 127, endPoint x: 110, endPoint y: 139, distance: 29.7
click at [83, 127] on div "22" at bounding box center [85, 127] width 7 height 7
type input "[DATE]"
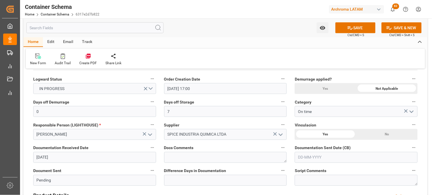
click at [302, 155] on input "text" at bounding box center [355, 157] width 123 height 11
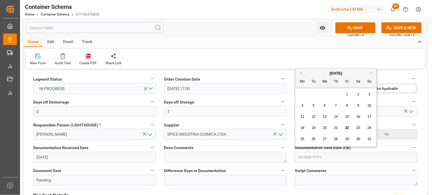
click at [300, 98] on div "28 29 30 31 1 2 3" at bounding box center [336, 94] width 78 height 11
click at [344, 127] on div "22" at bounding box center [346, 127] width 7 height 7
type input "[DATE]"
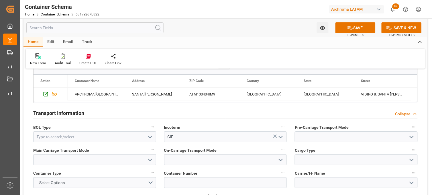
scroll to position [477, 0]
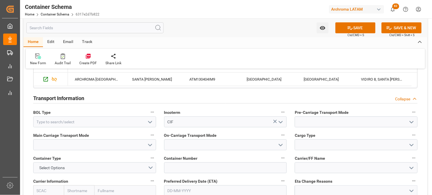
click at [150, 122] on icon "open menu" at bounding box center [150, 121] width 7 height 7
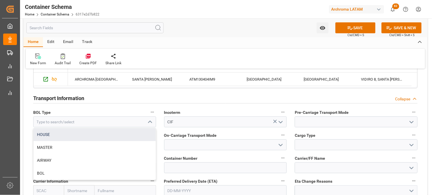
click at [140, 132] on div "HOUSE" at bounding box center [94, 134] width 122 height 13
type input "HOUSE"
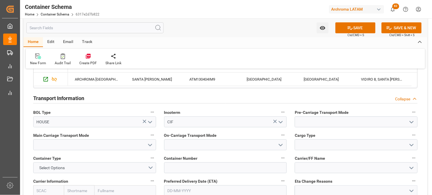
click at [410, 123] on icon "open menu" at bounding box center [411, 121] width 7 height 7
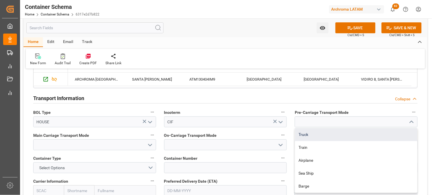
click at [383, 133] on div "Truck" at bounding box center [356, 134] width 122 height 13
type input "Truck"
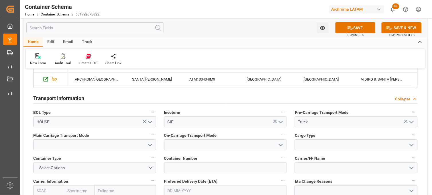
click at [151, 144] on polyline "open menu" at bounding box center [149, 145] width 3 height 2
click at [139, 190] on div "Sea Ship" at bounding box center [94, 195] width 122 height 13
type input "Sea Ship"
click at [280, 146] on icon "open menu" at bounding box center [280, 144] width 7 height 7
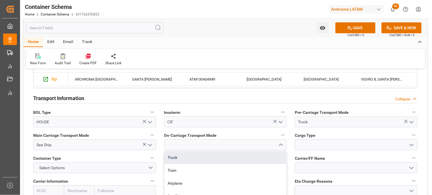
click at [259, 153] on div "Truck" at bounding box center [225, 157] width 122 height 13
type input "Truck"
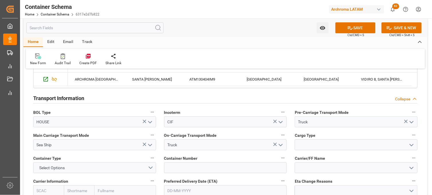
click at [412, 146] on icon "open menu" at bounding box center [411, 144] width 7 height 7
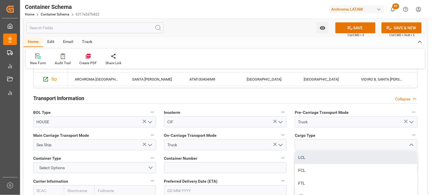
click at [342, 158] on div "LCL" at bounding box center [356, 157] width 122 height 13
type input "LCL"
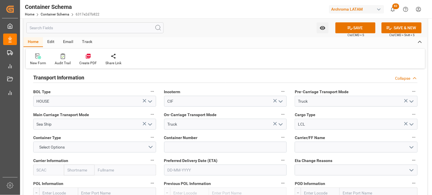
scroll to position [509, 0]
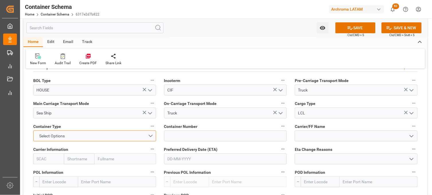
click at [149, 136] on button "Select Options" at bounding box center [94, 135] width 123 height 11
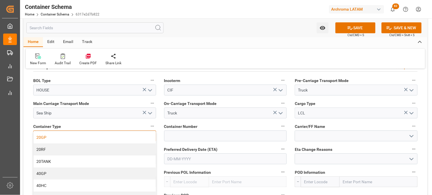
click at [98, 137] on div "20GP" at bounding box center [94, 137] width 122 height 12
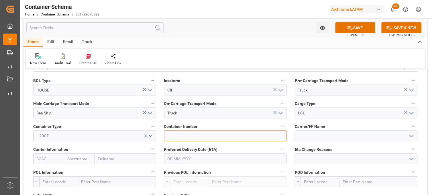
drag, startPoint x: 185, startPoint y: 135, endPoint x: 175, endPoint y: 136, distance: 10.7
click at [186, 135] on input at bounding box center [225, 135] width 123 height 11
paste input "FBIU 0437600"
click at [177, 135] on input "FBIU 0437600" at bounding box center [225, 135] width 123 height 11
type input "FBIU0437600"
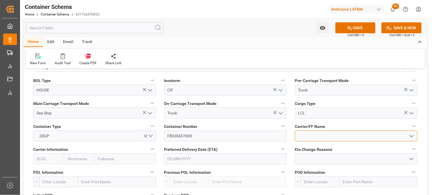
click at [300, 136] on input at bounding box center [355, 135] width 123 height 11
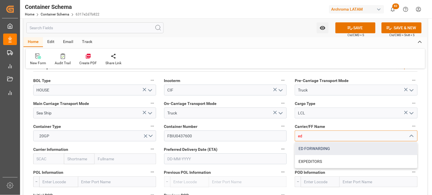
click at [303, 145] on div "ED FORWARDING" at bounding box center [356, 148] width 122 height 13
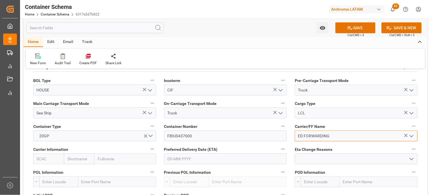
type input "ED FORWARDING"
click at [81, 159] on input "text" at bounding box center [79, 158] width 31 height 11
type input "hapa"
click at [74, 168] on div "Hapag [PERSON_NAME]" at bounding box center [83, 174] width 38 height 19
type input "HLCU"
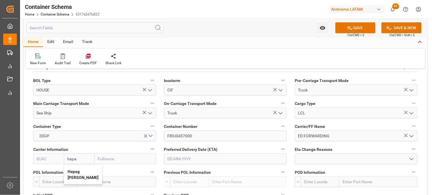
type input "Hapag [PERSON_NAME]"
type input "Hapag [PERSON_NAME] Aktiengesellschaft"
type input "Hapag [PERSON_NAME]"
click at [174, 156] on input "text" at bounding box center [225, 158] width 123 height 11
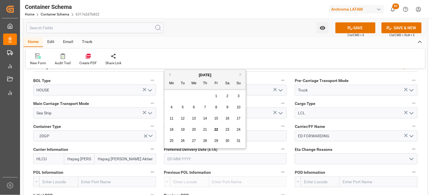
click at [170, 96] on div "28 29 30 31 1 2 3" at bounding box center [205, 95] width 78 height 11
click at [192, 141] on span "27" at bounding box center [194, 141] width 4 height 4
type input "[DATE]"
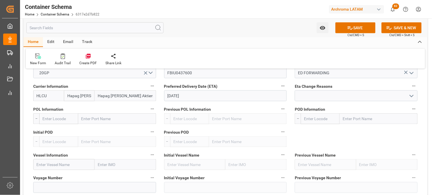
scroll to position [572, 0]
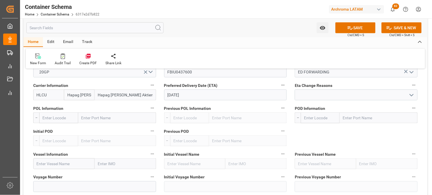
click at [90, 118] on input "text" at bounding box center [117, 117] width 78 height 11
type input "SANTOS"
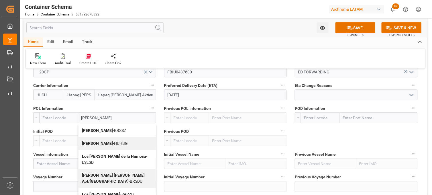
click at [91, 130] on b "[PERSON_NAME]" at bounding box center [97, 130] width 31 height 5
type input "BRSSZ"
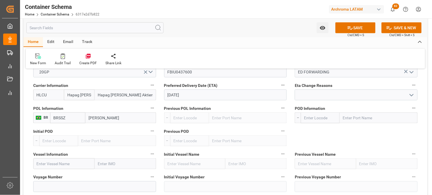
type input "[PERSON_NAME]"
click at [356, 118] on input "text" at bounding box center [378, 117] width 78 height 11
type input "VERAC"
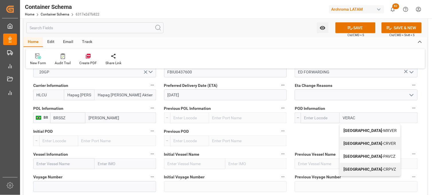
click at [352, 130] on b "[GEOGRAPHIC_DATA]" at bounding box center [362, 130] width 39 height 5
type input "MXVER"
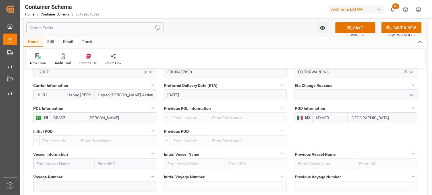
scroll to position [604, 0]
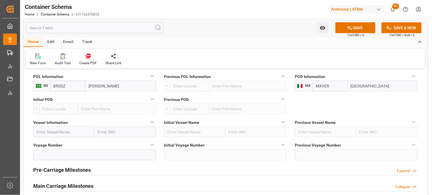
type input "[GEOGRAPHIC_DATA]"
click at [56, 131] on input "text" at bounding box center [63, 131] width 61 height 11
paste input "MSC PHOENIX"
type input "MSC PHOENIX"
click at [56, 145] on b "MSC PHOENIX" at bounding box center [50, 144] width 27 height 5
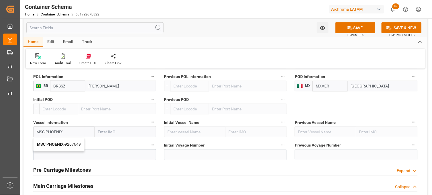
type input "9267649"
type input "MSC PHOENIX"
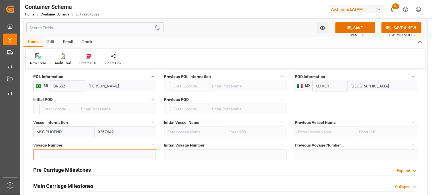
click at [106, 154] on input at bounding box center [94, 154] width 123 height 11
paste input "2524N"
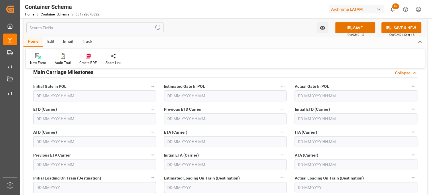
scroll to position [731, 0]
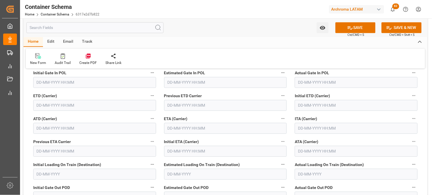
type input "2524N"
click at [169, 128] on input "text" at bounding box center [225, 128] width 123 height 11
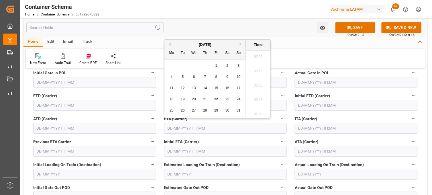
scroll to position [975, 0]
click at [192, 110] on span "27" at bounding box center [194, 110] width 4 height 4
click at [253, 84] on li "17:30" at bounding box center [258, 84] width 24 height 14
type input "[DATE] 17:30"
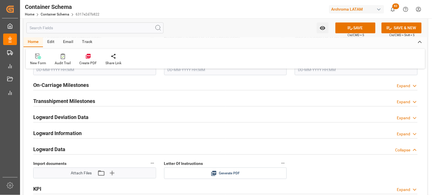
scroll to position [890, 0]
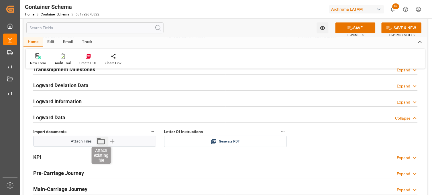
click at [103, 141] on icon "button" at bounding box center [100, 140] width 9 height 9
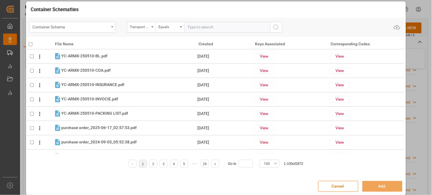
click at [106, 29] on div "Container Schema" at bounding box center [71, 26] width 76 height 7
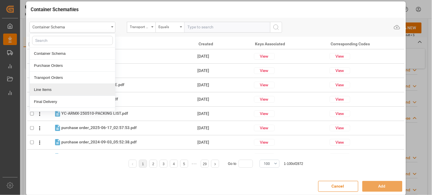
click at [63, 90] on div "Line Items" at bounding box center [72, 90] width 85 height 12
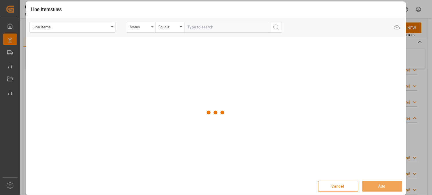
click at [145, 28] on div "Status" at bounding box center [139, 26] width 19 height 7
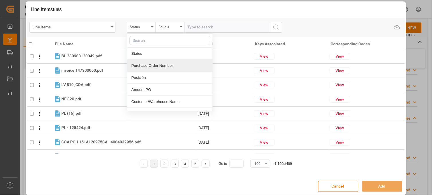
click at [147, 68] on div "Purchase Order Number" at bounding box center [169, 66] width 85 height 12
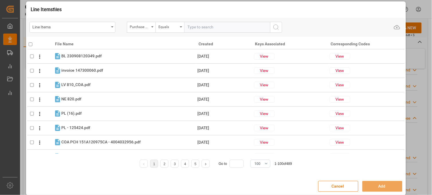
click at [193, 26] on input "text" at bounding box center [227, 27] width 86 height 11
paste input "4504646433"
type input "4504646433"
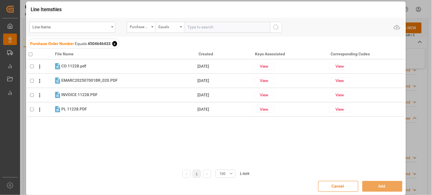
click at [30, 53] on input "checkbox" at bounding box center [31, 54] width 4 height 4
checkbox input "true"
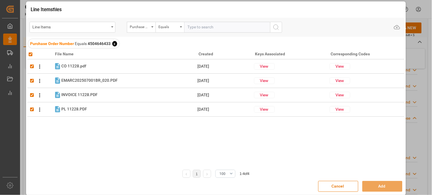
checkbox input "true"
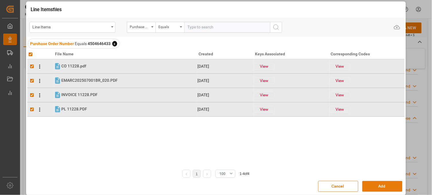
click at [378, 185] on button "Add" at bounding box center [382, 186] width 40 height 11
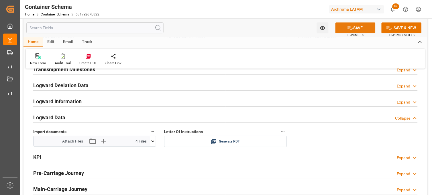
click at [344, 31] on button "SAVE" at bounding box center [355, 27] width 40 height 11
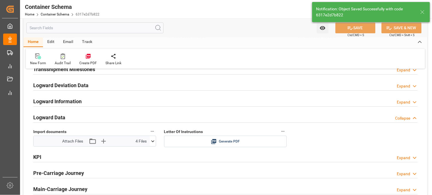
type input "Document Sent"
type input "MXVER"
type input "[GEOGRAPHIC_DATA]"
type input "MSC PHOENIX"
type input "9267649"
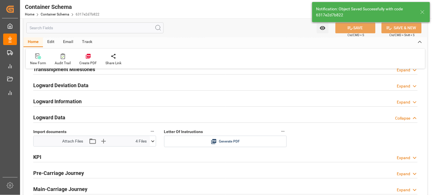
type input "2524N"
type input "[DATE] 17:30"
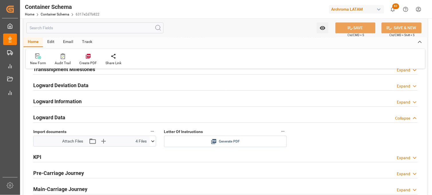
click at [213, 140] on icon at bounding box center [213, 141] width 5 height 5
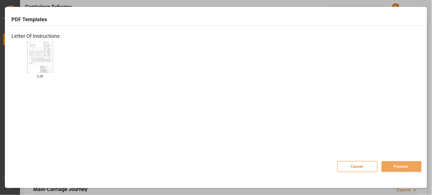
click at [41, 62] on img at bounding box center [40, 57] width 23 height 32
click at [384, 165] on button "Preview" at bounding box center [401, 166] width 40 height 11
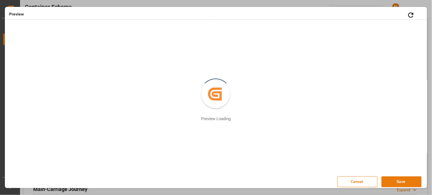
click at [391, 181] on button "Save" at bounding box center [401, 181] width 40 height 11
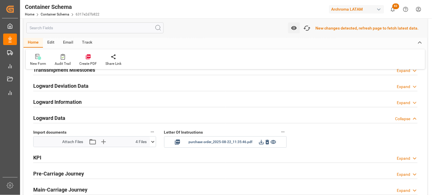
scroll to position [891, 0]
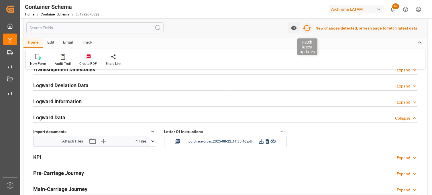
click at [310, 29] on icon "button" at bounding box center [306, 27] width 9 height 9
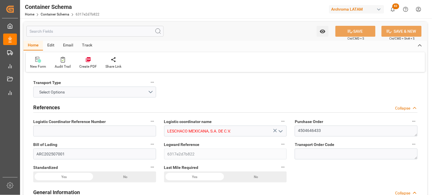
type input "0"
type input "7"
type input "1"
type input "6"
type input "7800"
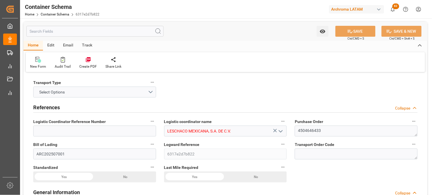
type input "8151"
type input "Hapag [PERSON_NAME]"
type input "Hapag [PERSON_NAME] Aktiengesellschaft"
type input "BRSSZ"
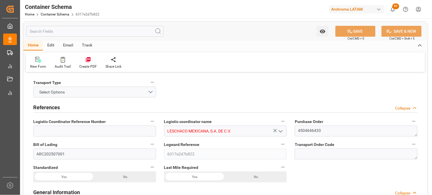
type input "MXVER"
type input "9267649"
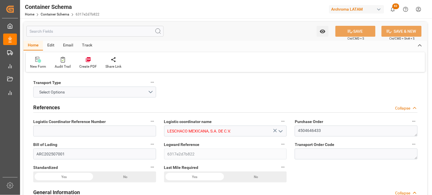
type input "9267649"
type input "[DATE] 17:00"
type input "[DATE]"
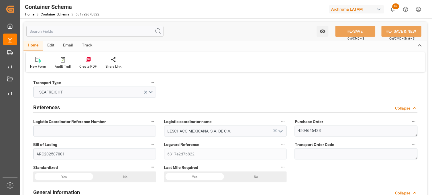
type input "[DATE] 17:30"
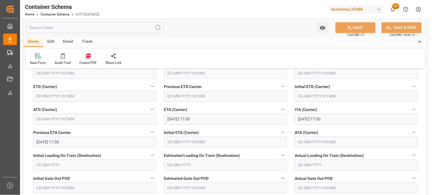
scroll to position [731, 0]
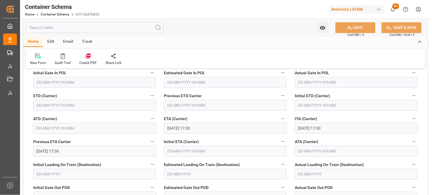
click at [40, 106] on input "text" at bounding box center [94, 105] width 123 height 11
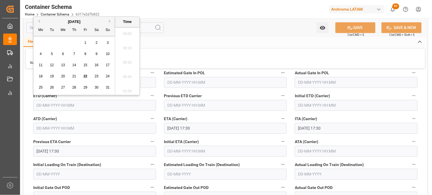
scroll to position [975, 0]
click at [73, 54] on span "7" at bounding box center [74, 54] width 2 height 4
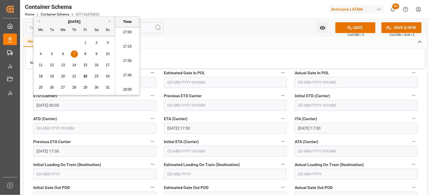
click at [122, 58] on li "17:30" at bounding box center [127, 61] width 24 height 14
type input "[DATE] 17:30"
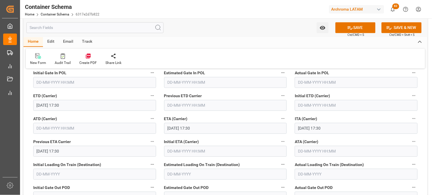
click at [290, 130] on div "ETA (Carrier) [DATE] 17:30" at bounding box center [225, 124] width 131 height 23
click at [353, 27] on button "SAVE" at bounding box center [355, 27] width 40 height 11
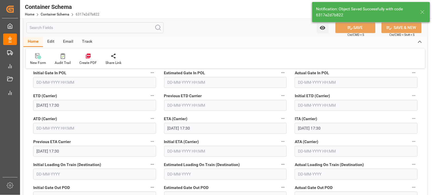
type input "[DATE] 00:00"
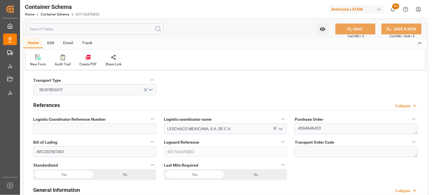
scroll to position [0, 0]
